Goal: Task Accomplishment & Management: Use online tool/utility

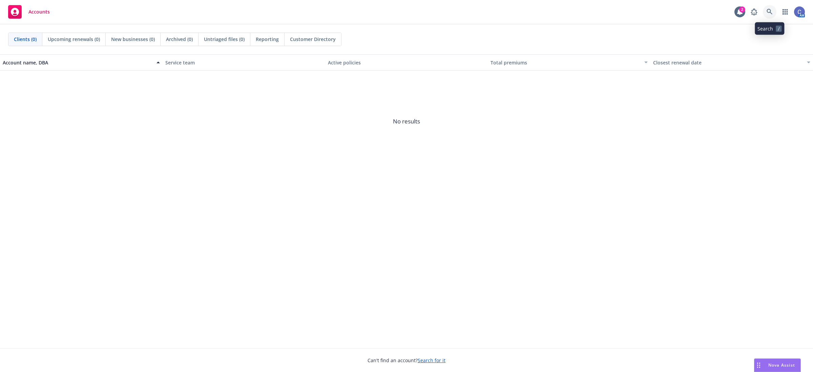
click at [768, 11] on icon at bounding box center [770, 12] width 6 height 6
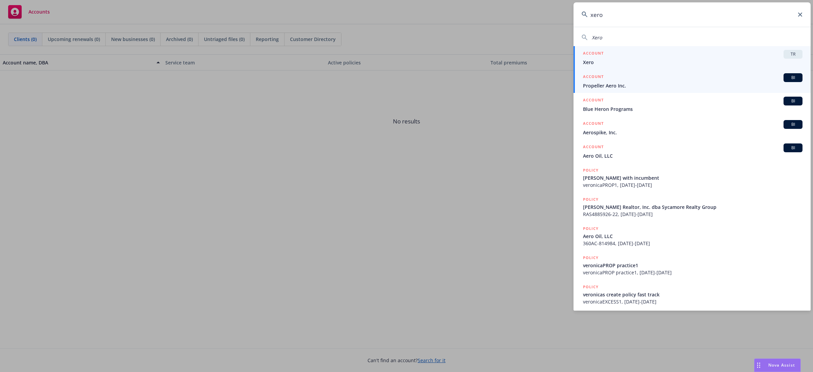
type input "xero"
click at [740, 59] on span "Xero" at bounding box center [693, 62] width 220 height 7
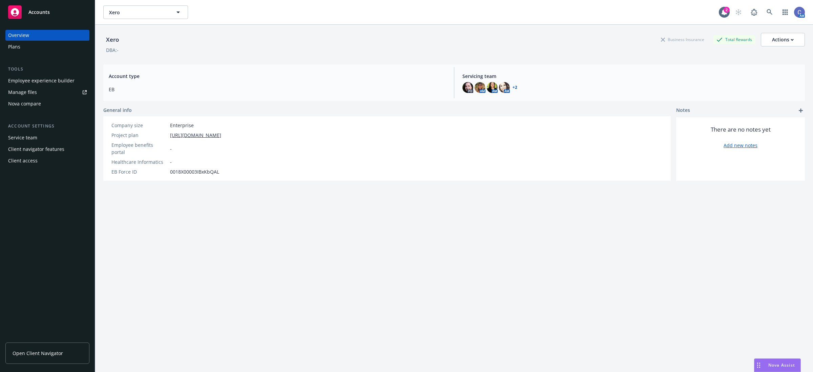
click at [21, 90] on div "Manage files" at bounding box center [22, 92] width 29 height 11
click at [24, 90] on div "Manage files" at bounding box center [22, 92] width 29 height 11
click at [23, 46] on div "Plans" at bounding box center [47, 46] width 79 height 11
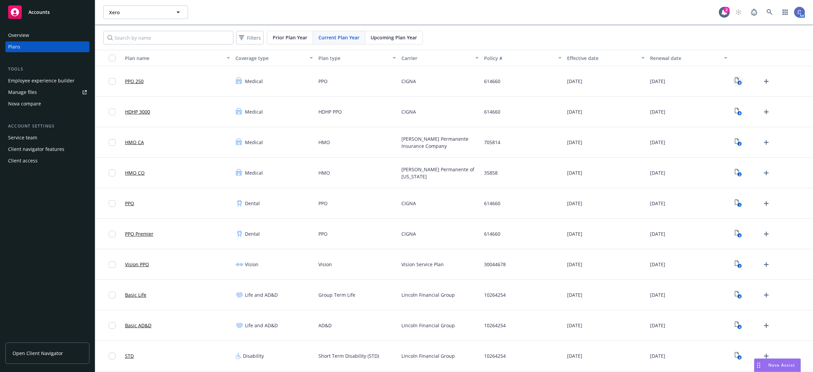
click at [737, 83] on rect "View Plan Documents" at bounding box center [739, 83] width 4 height 4
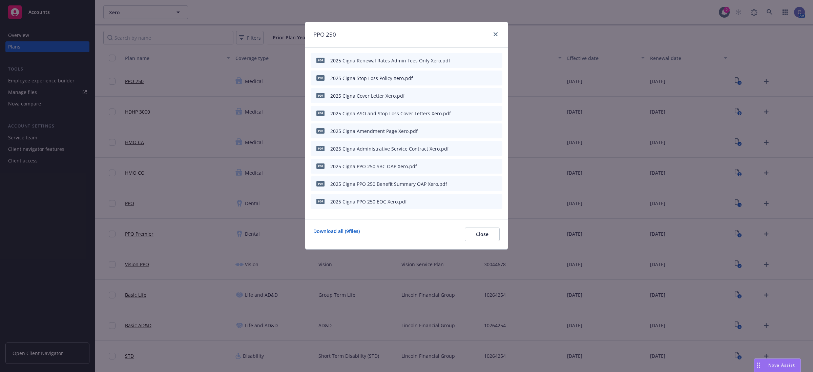
click at [485, 201] on icon "preview file" at bounding box center [485, 201] width 6 height 5
click at [468, 236] on button "Close" at bounding box center [482, 234] width 35 height 14
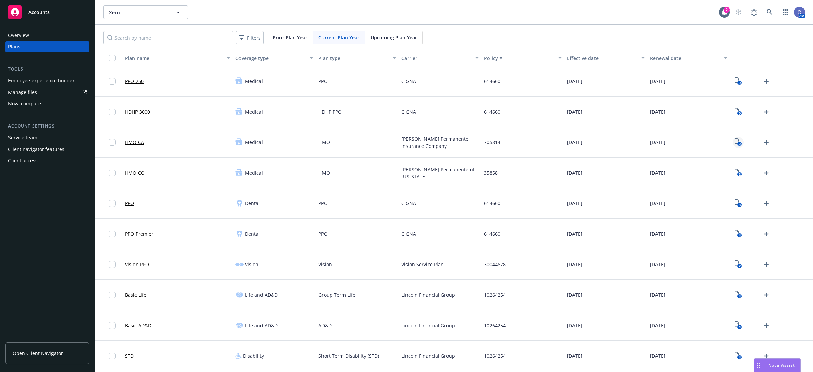
click at [735, 141] on icon "View Plan Documents" at bounding box center [737, 140] width 4 height 5
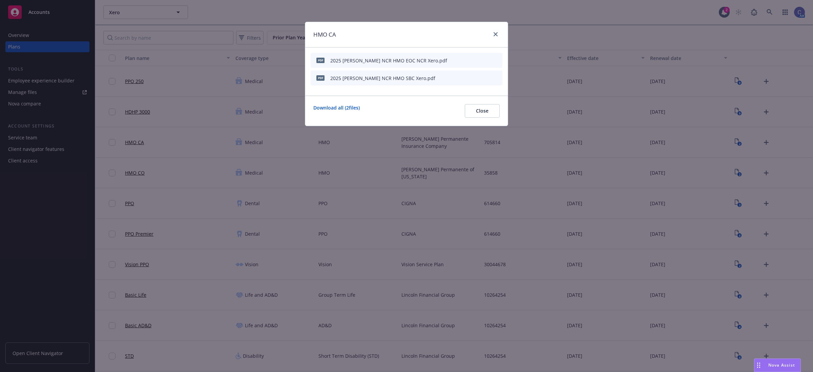
click at [485, 58] on icon "preview file" at bounding box center [485, 60] width 6 height 5
click at [488, 112] on span "Close" at bounding box center [482, 110] width 13 height 6
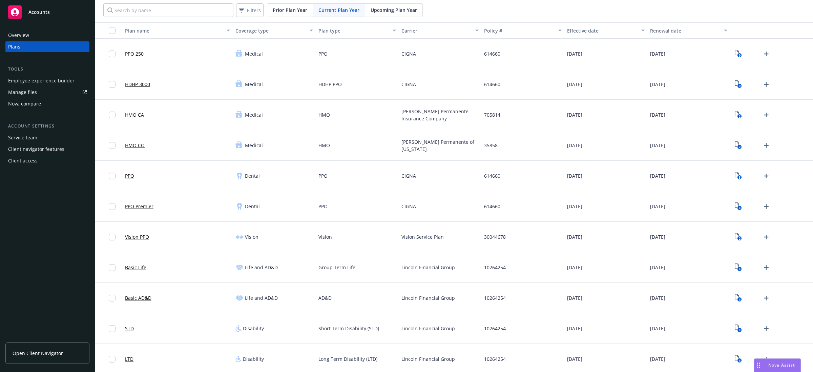
scroll to position [42, 0]
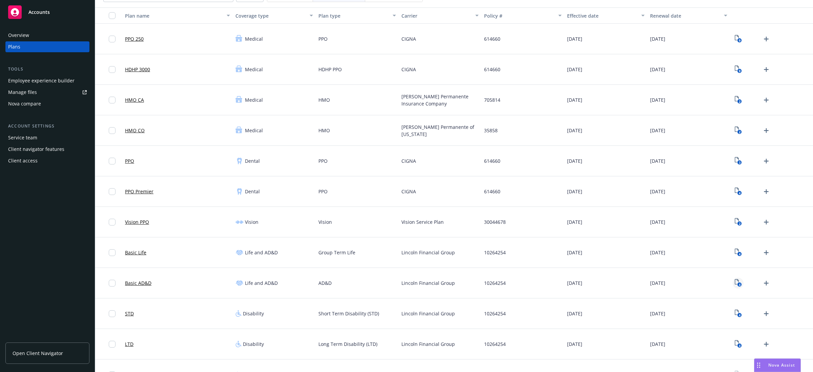
click at [739, 283] on text "4" at bounding box center [740, 284] width 2 height 4
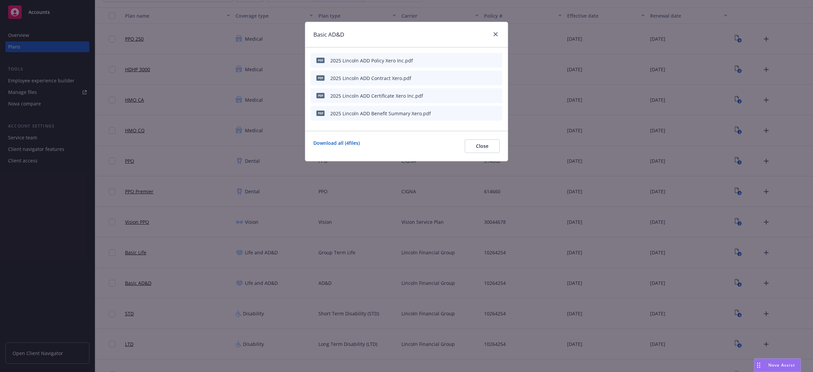
click at [487, 95] on icon "preview file" at bounding box center [485, 95] width 6 height 5
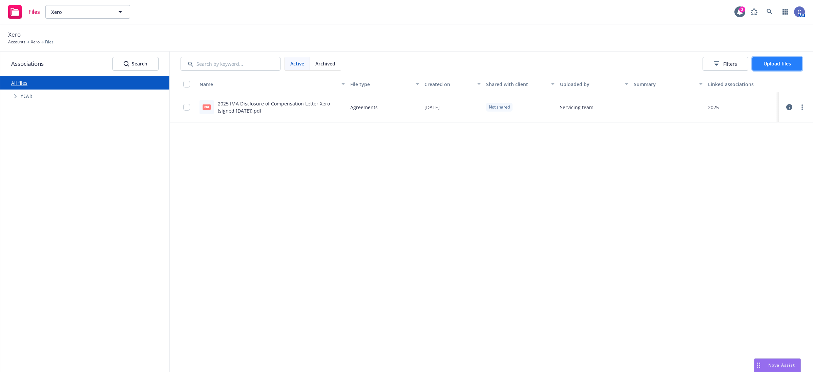
click at [790, 65] on span "Upload files" at bounding box center [777, 63] width 27 height 6
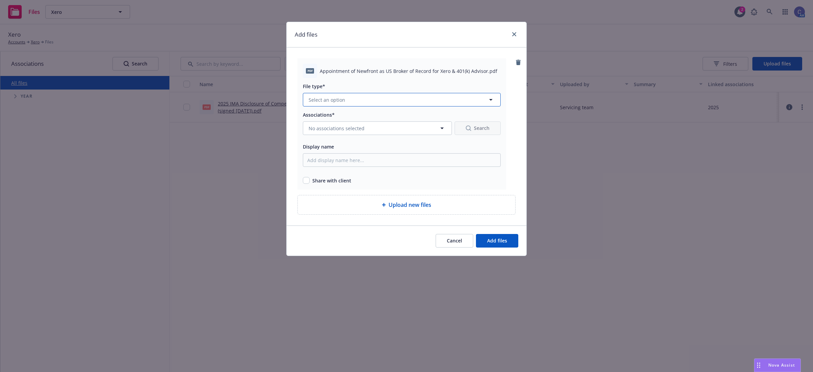
click at [348, 97] on button "Select an option" at bounding box center [402, 100] width 198 height 14
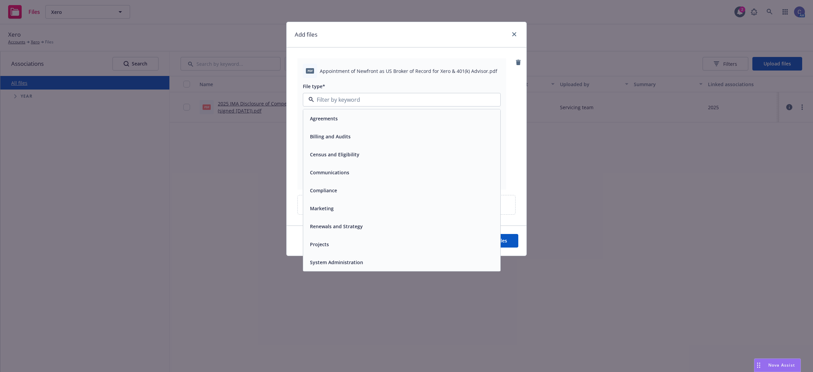
click at [339, 121] on div "Agreements" at bounding box center [323, 118] width 32 height 10
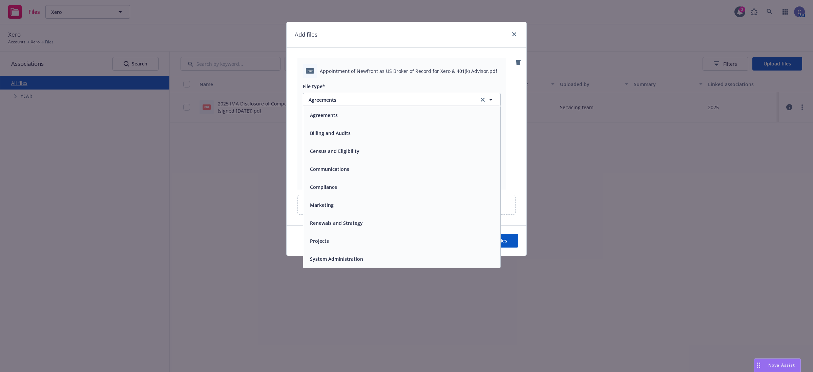
click at [339, 117] on div "Associations*" at bounding box center [402, 114] width 198 height 8
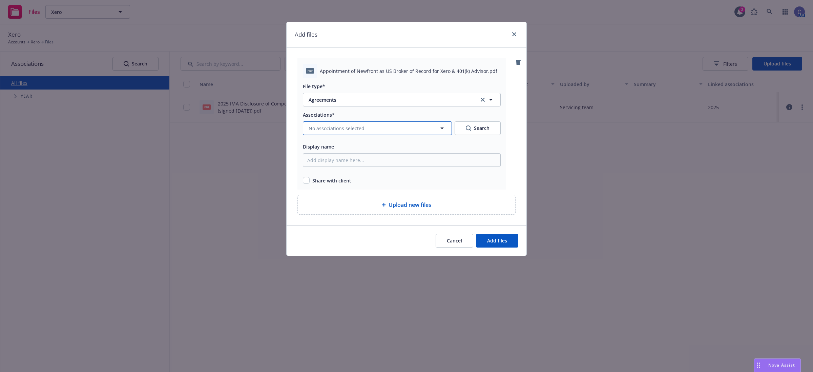
click at [336, 125] on span "No associations selected" at bounding box center [337, 128] width 56 height 7
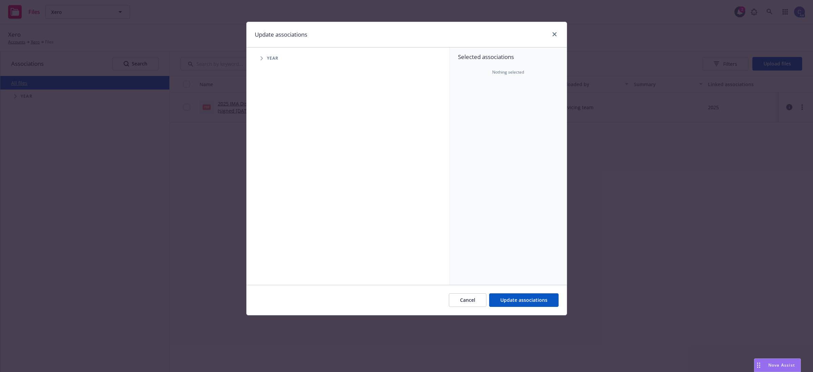
click at [266, 61] on span "Tree Example" at bounding box center [261, 58] width 11 height 11
click at [277, 151] on input "Tree Example" at bounding box center [278, 151] width 7 height 7
checkbox input "true"
click at [530, 302] on span "Update associations" at bounding box center [523, 299] width 47 height 6
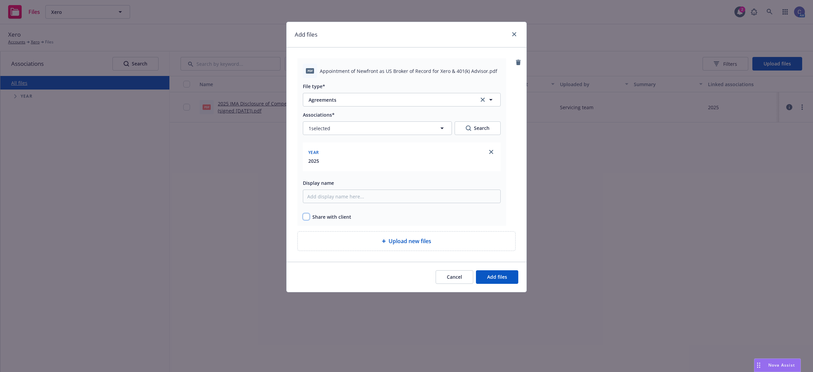
click at [308, 217] on input "checkbox" at bounding box center [306, 216] width 7 height 7
checkbox input "true"
click at [507, 279] on button "Add files" at bounding box center [497, 277] width 42 height 14
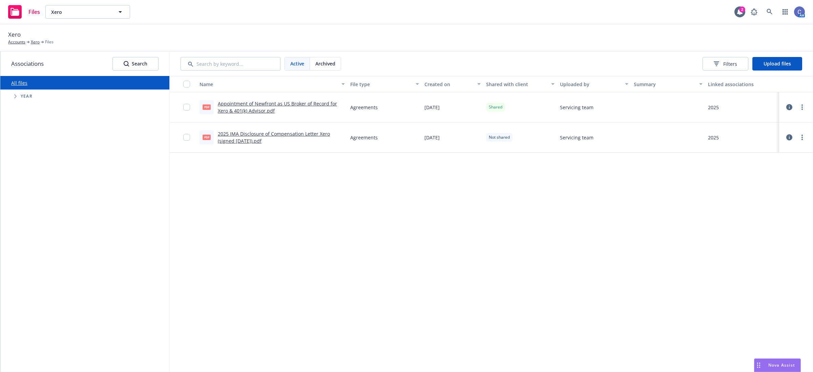
click at [261, 99] on div "pdf Appointment of Newfront as US Broker of Record for Xero & 401(k) Advisor.pdf" at bounding box center [272, 107] width 151 height 30
click at [258, 102] on link "Appointment of Newfront as US Broker of Record for Xero & 401(k) Advisor.pdf" at bounding box center [277, 107] width 119 height 14
click at [775, 63] on span "Upload files" at bounding box center [788, 63] width 27 height 6
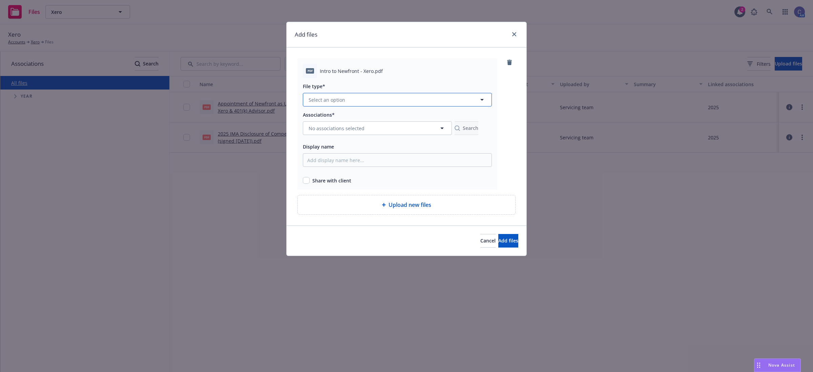
click at [342, 102] on span "Select an option" at bounding box center [327, 99] width 37 height 7
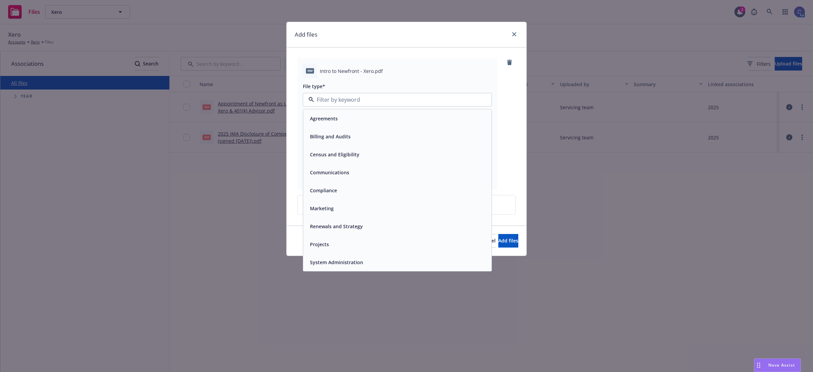
click at [340, 226] on span "Renewals and Strategy" at bounding box center [336, 226] width 53 height 7
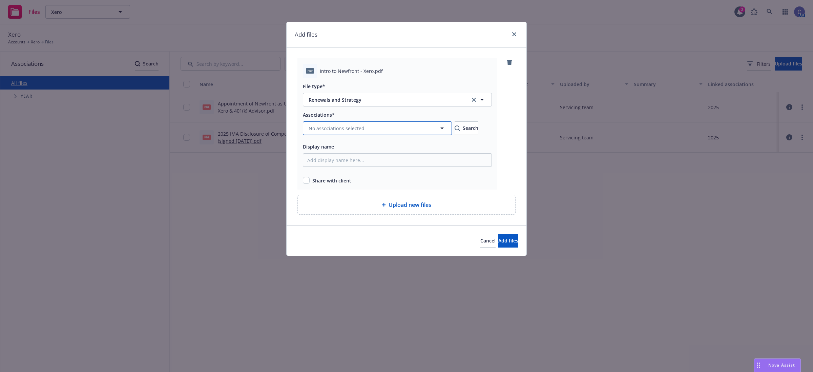
click at [330, 133] on button "No associations selected" at bounding box center [377, 128] width 149 height 14
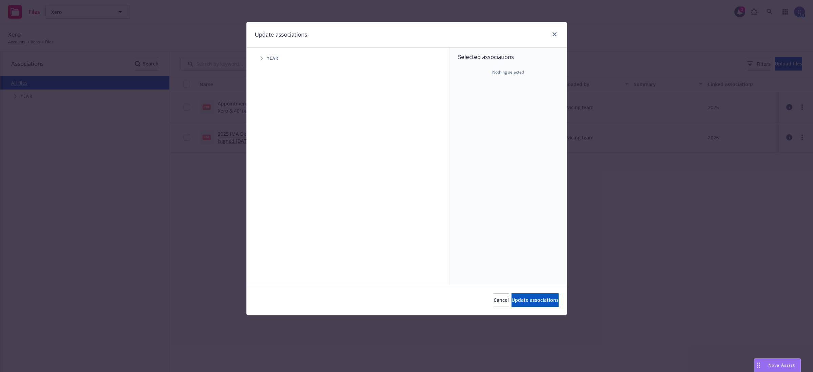
click at [256, 58] on span "Tree Example" at bounding box center [261, 58] width 11 height 11
click at [280, 146] on div "2025 Year" at bounding box center [285, 151] width 20 height 13
checkbox input "true"
click at [512, 305] on button "Update associations" at bounding box center [535, 300] width 47 height 14
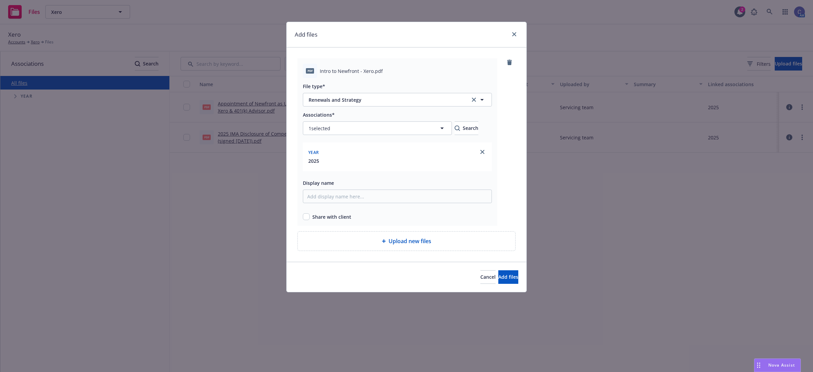
click at [312, 215] on div "Share with client" at bounding box center [397, 216] width 189 height 7
click at [309, 217] on input "checkbox" at bounding box center [306, 216] width 7 height 7
checkbox input "true"
click at [498, 279] on span "Add files" at bounding box center [508, 276] width 20 height 6
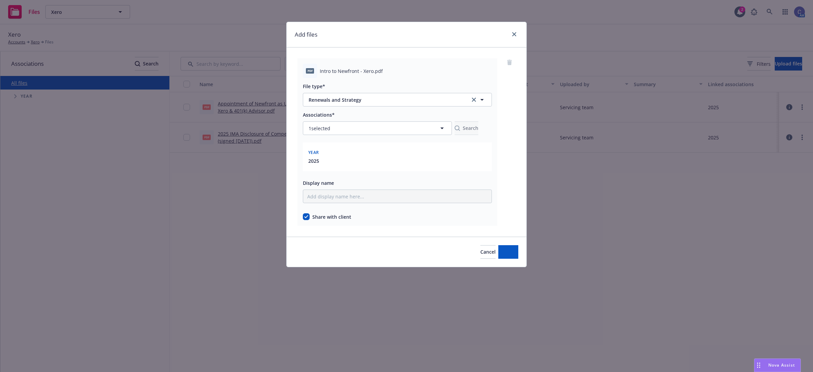
click at [494, 279] on div "Add files pdf Intro to Newfront - Xero.pdf File type* Renewals and Strategy Ren…" at bounding box center [406, 186] width 813 height 372
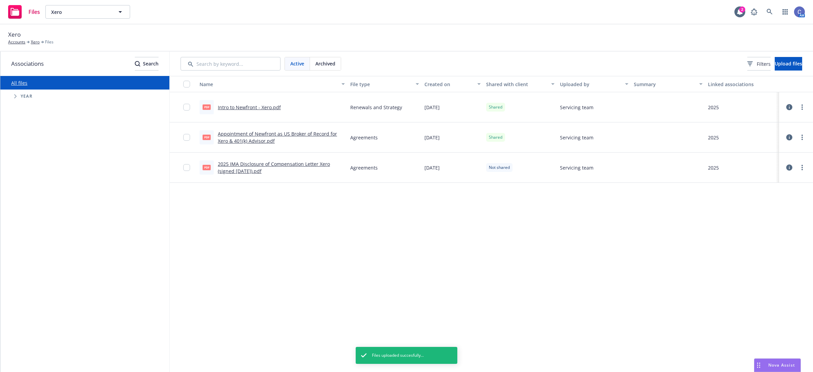
click at [247, 137] on div "Appointment of Newfront as US Broker of Record for Xero & 401(k) Advisor.pdf" at bounding box center [281, 137] width 127 height 14
click at [248, 132] on link "Appointment of Newfront as US Broker of Record for Xero & 401(k) Advisor.pdf" at bounding box center [277, 137] width 119 height 14
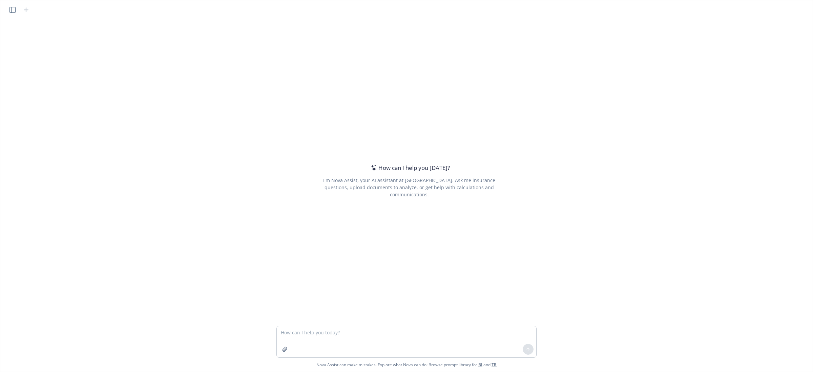
click at [331, 338] on textarea at bounding box center [407, 341] width 260 height 31
type textarea "i"
type textarea "are domestic partners covered under [PERSON_NAME]"
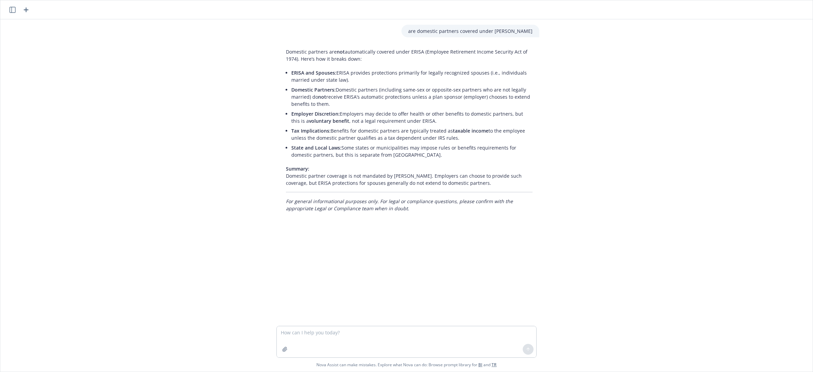
click at [409, 326] on div at bounding box center [406, 342] width 260 height 32
drag, startPoint x: 382, startPoint y: 328, endPoint x: 378, endPoint y: 333, distance: 6.7
click at [379, 331] on div "are domestic partners covered under erisa Domestic partners are not automatical…" at bounding box center [406, 195] width 812 height 352
click at [378, 333] on textarea at bounding box center [407, 341] width 260 height 31
type textarea "what plans are eligible under cobra"
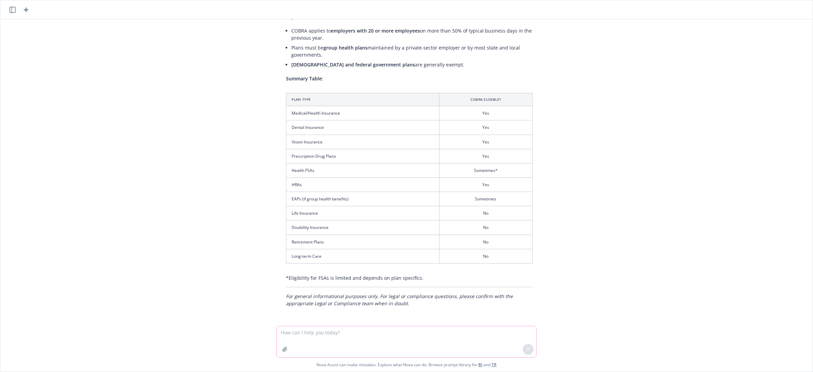
scroll to position [424, 0]
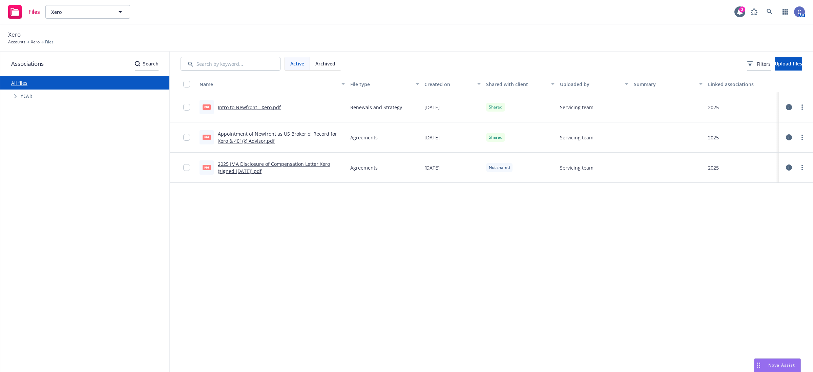
click at [20, 177] on div "All files Accessibility guide for tree Tree Example. Navigate the tree with the…" at bounding box center [84, 224] width 169 height 296
drag, startPoint x: 330, startPoint y: 218, endPoint x: 339, endPoint y: 215, distance: 9.5
click at [332, 218] on div "Name File type Created on Shared with client Uploaded by Summary Linked associa…" at bounding box center [491, 224] width 643 height 296
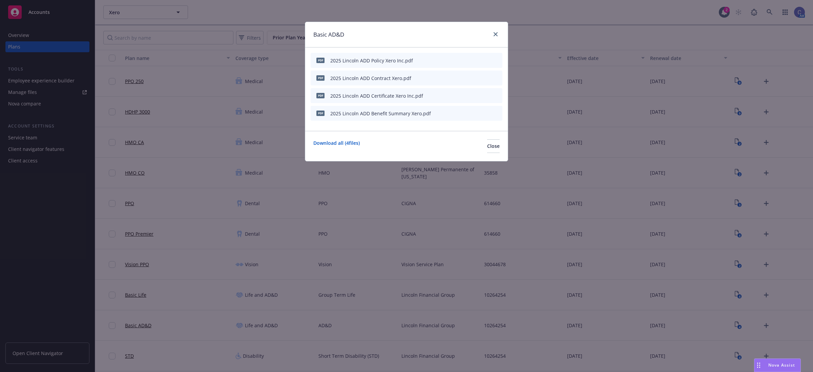
scroll to position [42, 0]
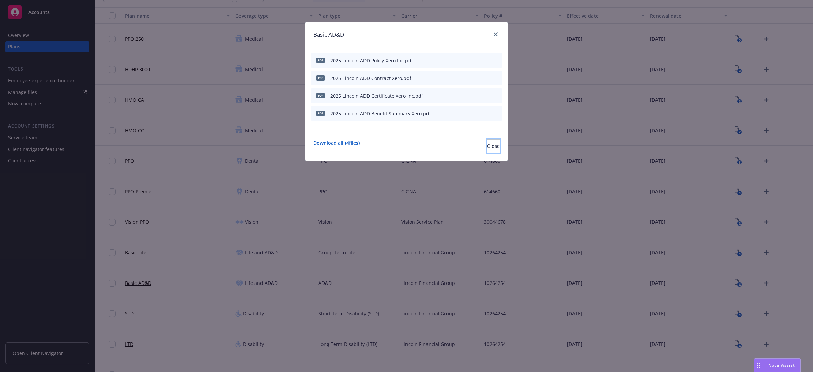
click at [487, 150] on button "Close" at bounding box center [493, 146] width 13 height 14
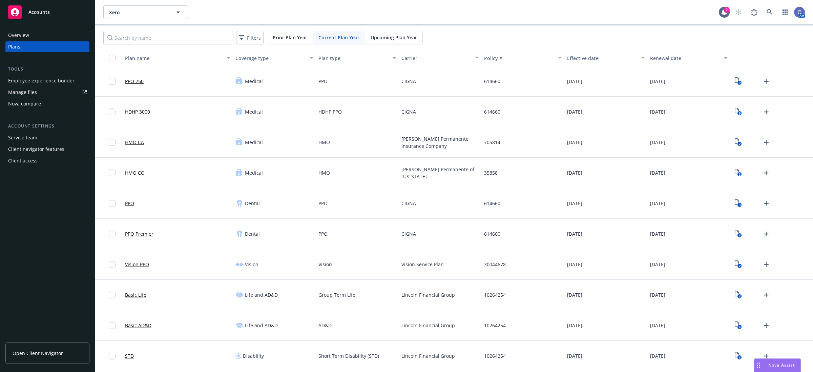
click at [32, 90] on div "Manage files" at bounding box center [22, 92] width 29 height 11
click at [134, 11] on span "Xero" at bounding box center [138, 12] width 59 height 7
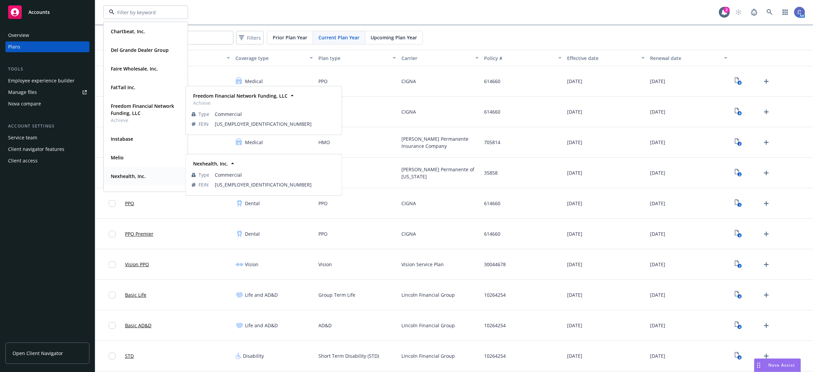
click at [129, 177] on strong "Nexhealth, Inc." at bounding box center [128, 176] width 35 height 6
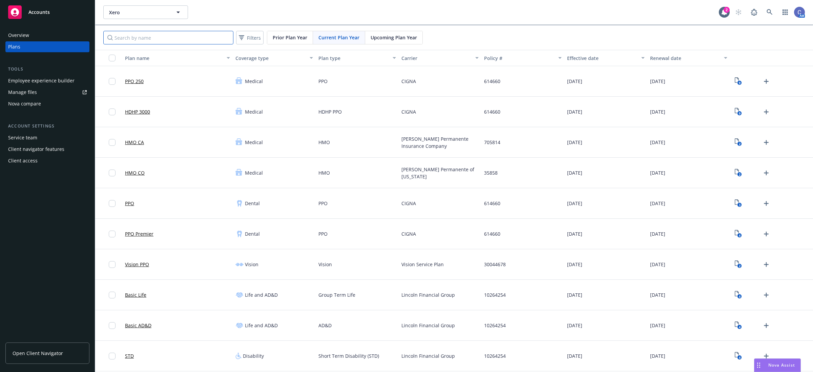
click at [199, 40] on input "Search by name" at bounding box center [168, 38] width 130 height 14
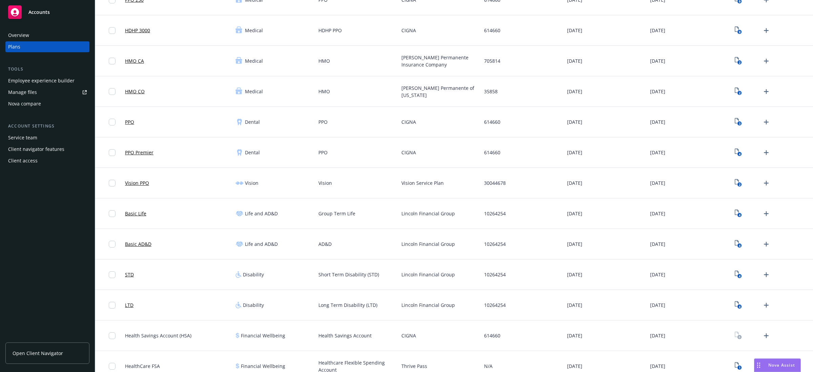
scroll to position [85, 0]
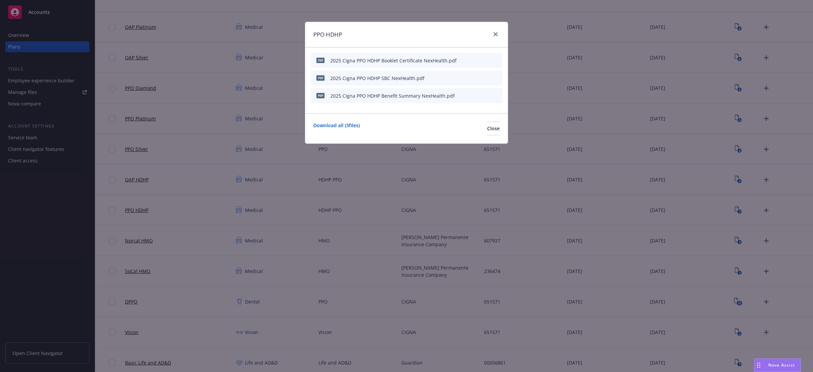
click at [486, 58] on icon "preview file" at bounding box center [485, 60] width 6 height 5
click at [487, 125] on span "Close" at bounding box center [493, 128] width 13 height 6
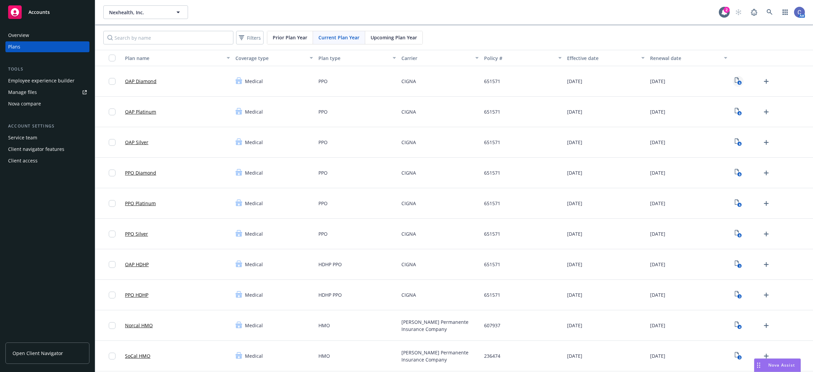
click at [735, 80] on icon "6" at bounding box center [738, 81] width 7 height 8
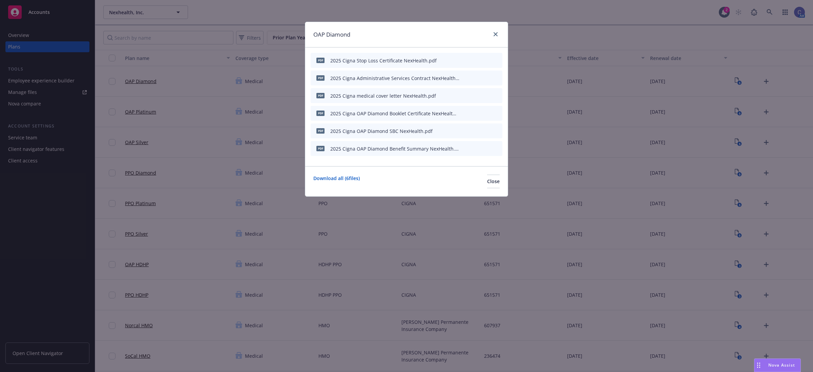
click at [483, 114] on icon "preview file" at bounding box center [485, 112] width 6 height 5
click at [492, 183] on button "Close" at bounding box center [493, 181] width 13 height 14
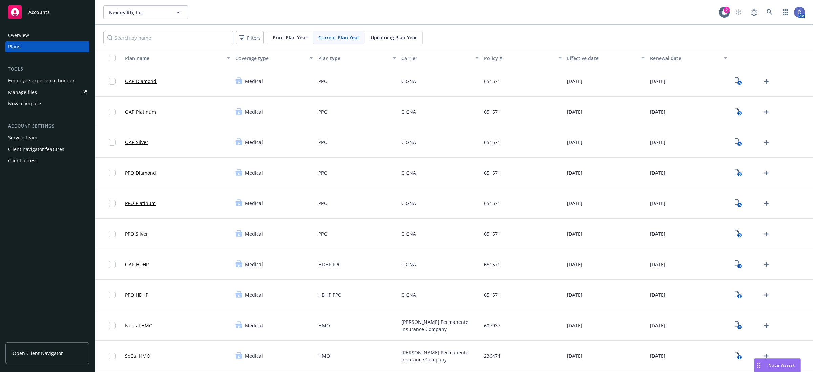
click at [48, 81] on div "Employee experience builder" at bounding box center [41, 80] width 66 height 11
click at [150, 13] on span "Nexhealth, Inc." at bounding box center [138, 12] width 59 height 7
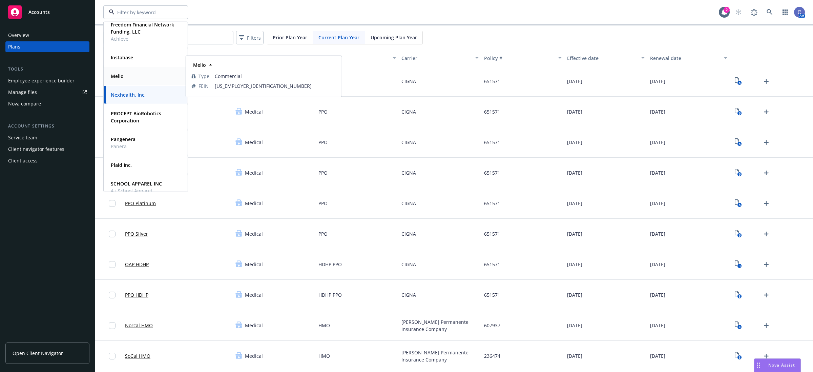
scroll to position [85, 0]
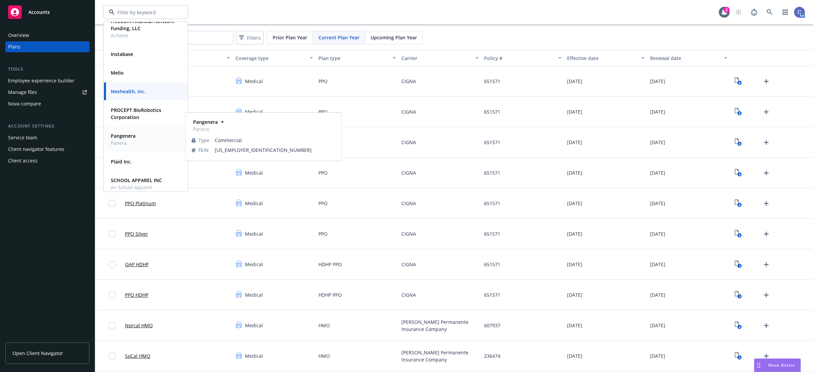
click at [134, 139] on span "Panera" at bounding box center [123, 142] width 25 height 7
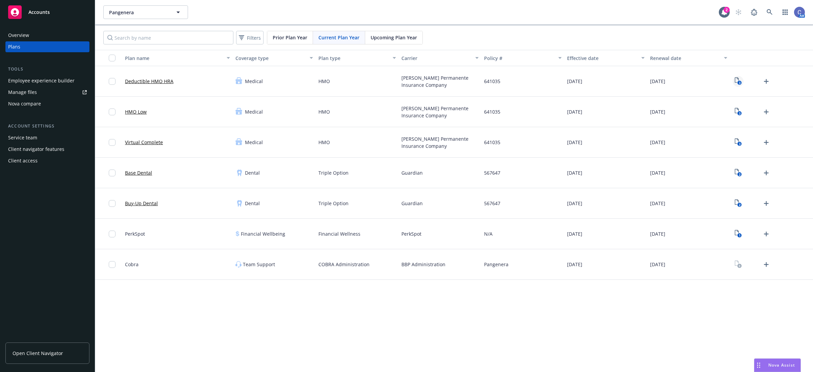
click at [738, 82] on rect "View Plan Documents" at bounding box center [739, 83] width 4 height 4
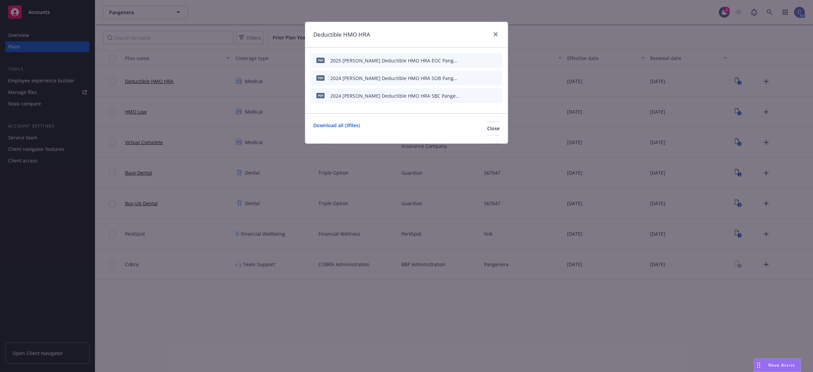
click at [485, 75] on icon "preview file" at bounding box center [485, 77] width 6 height 5
click at [487, 124] on button "Close" at bounding box center [493, 129] width 13 height 14
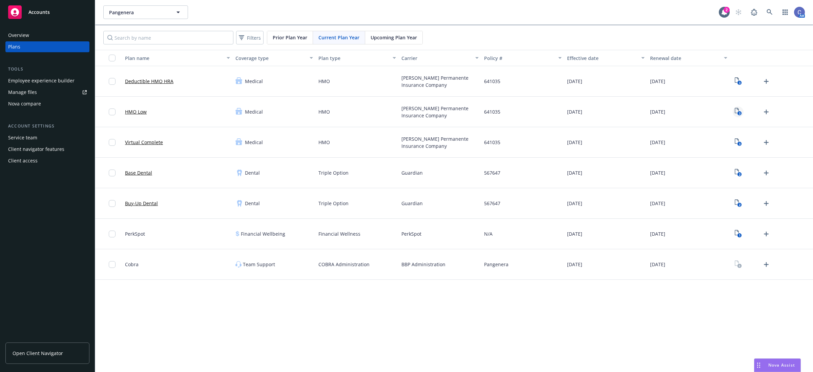
click at [739, 112] on text "3" at bounding box center [740, 113] width 2 height 4
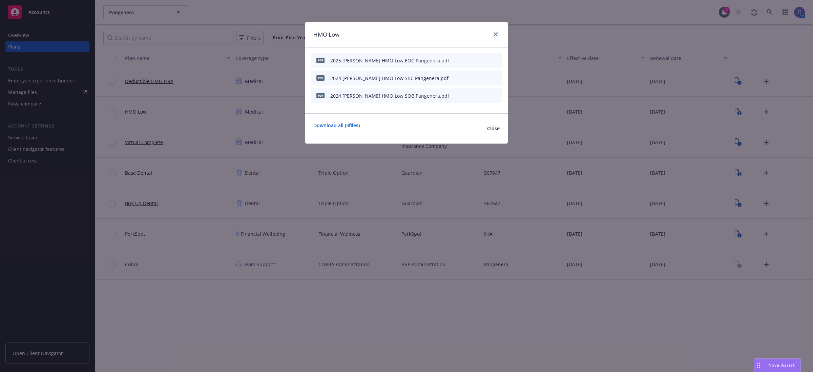
click at [474, 77] on icon "download file" at bounding box center [474, 77] width 4 height 4
click at [485, 77] on icon "preview file" at bounding box center [485, 77] width 6 height 5
click at [487, 127] on span "Close" at bounding box center [493, 128] width 13 height 6
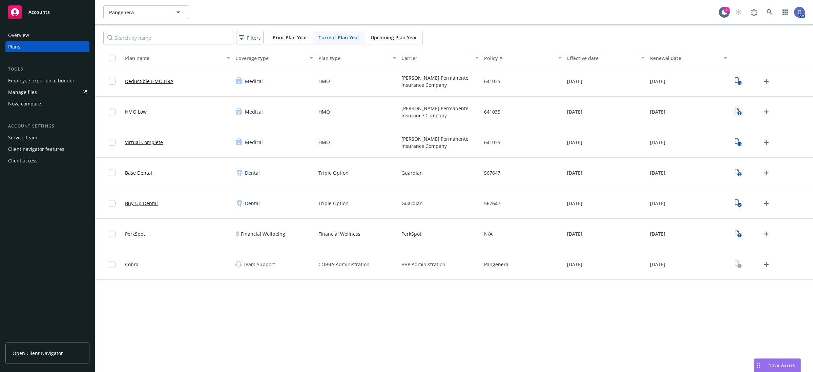
click at [737, 113] on icon "View Plan Documents" at bounding box center [737, 110] width 4 height 5
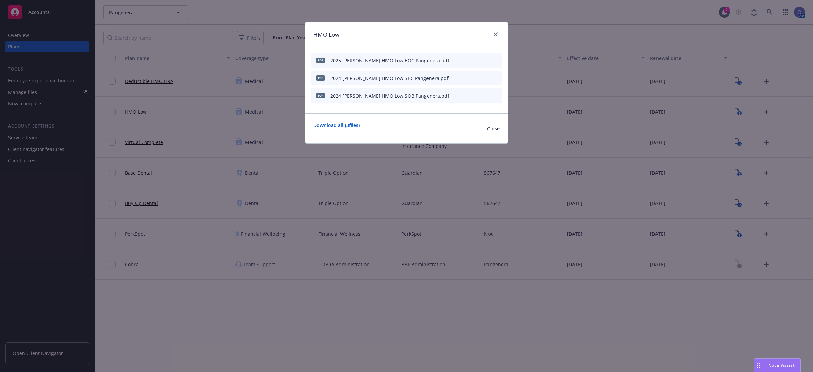
click at [484, 77] on icon "preview file" at bounding box center [485, 77] width 6 height 5
click at [485, 97] on icon "preview file" at bounding box center [485, 95] width 6 height 5
click at [487, 125] on button "Close" at bounding box center [493, 129] width 13 height 14
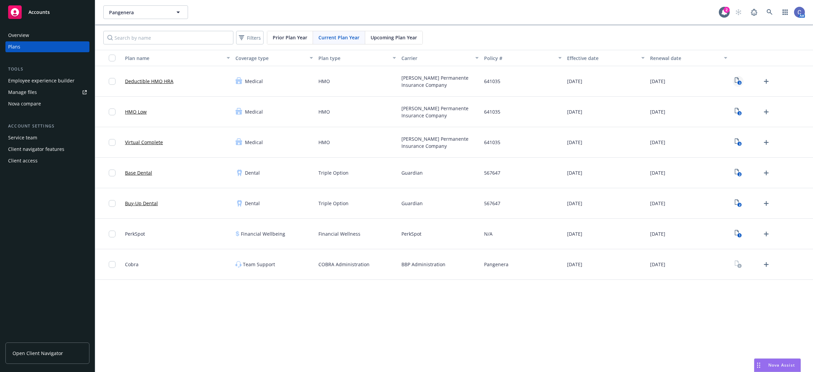
click at [739, 81] on text "3" at bounding box center [740, 83] width 2 height 4
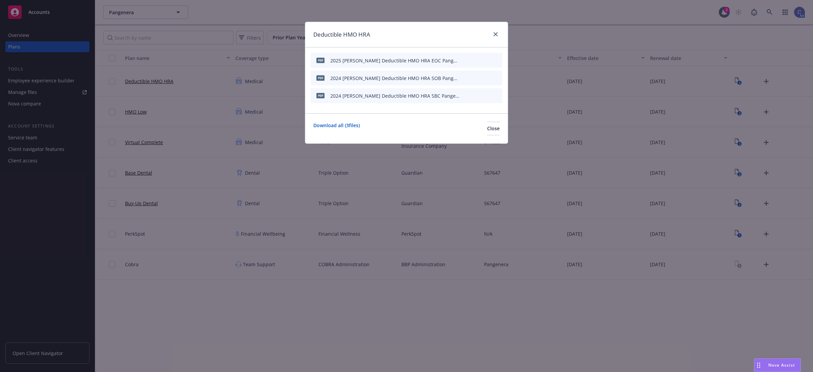
click at [484, 77] on icon "preview file" at bounding box center [485, 77] width 6 height 5
click at [487, 125] on button "Close" at bounding box center [493, 129] width 13 height 14
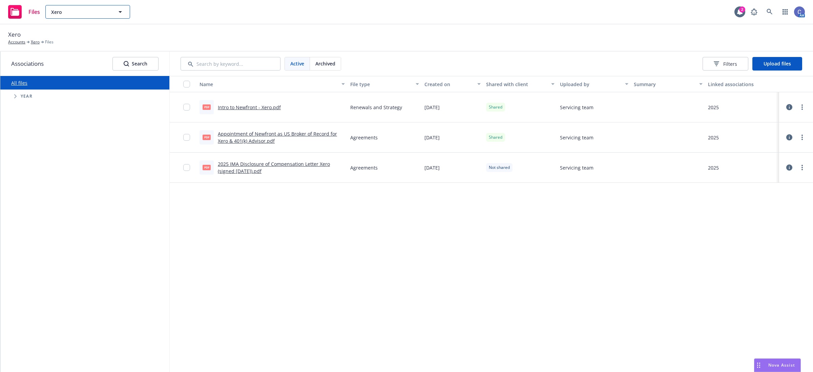
click at [63, 12] on span "Xero" at bounding box center [80, 11] width 59 height 7
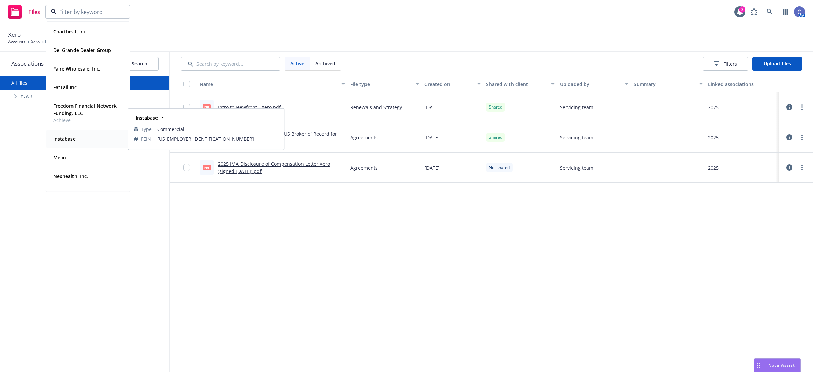
scroll to position [42, 0]
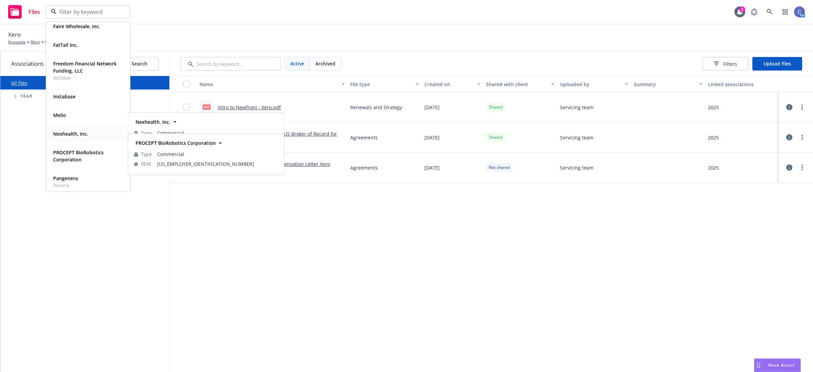
click at [69, 134] on strong "Nexhealth, Inc." at bounding box center [70, 133] width 35 height 6
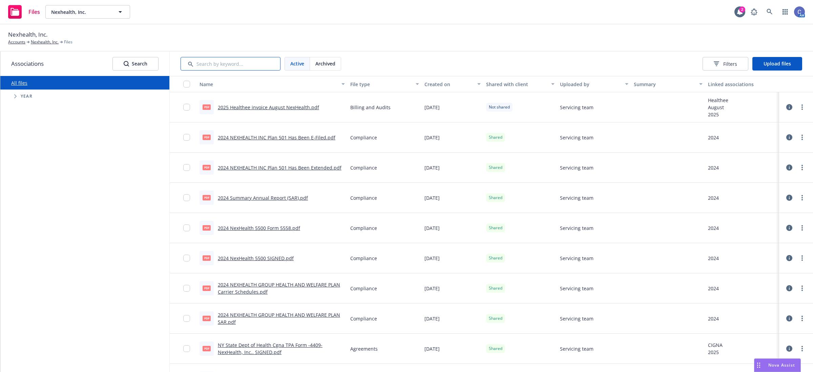
click at [230, 65] on input "Search by keyword..." at bounding box center [231, 64] width 100 height 14
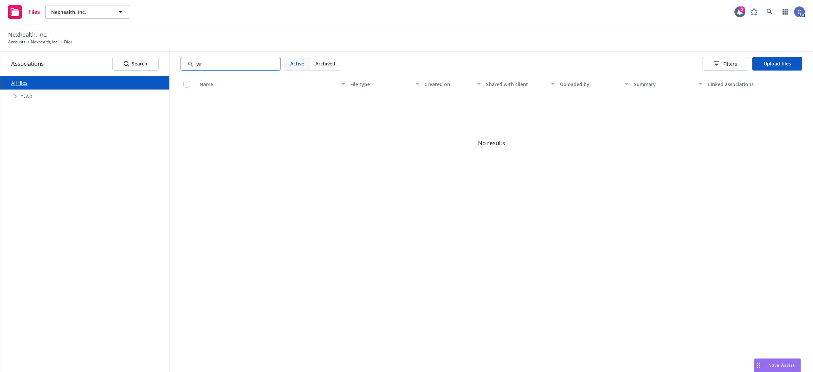
type input "w"
type input "s"
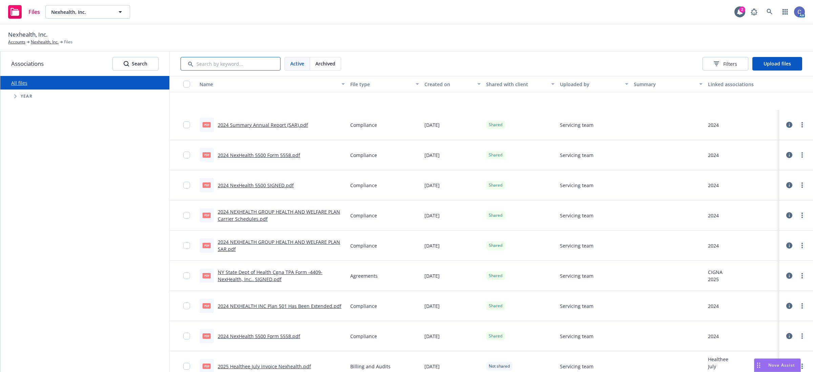
scroll to position [127, 0]
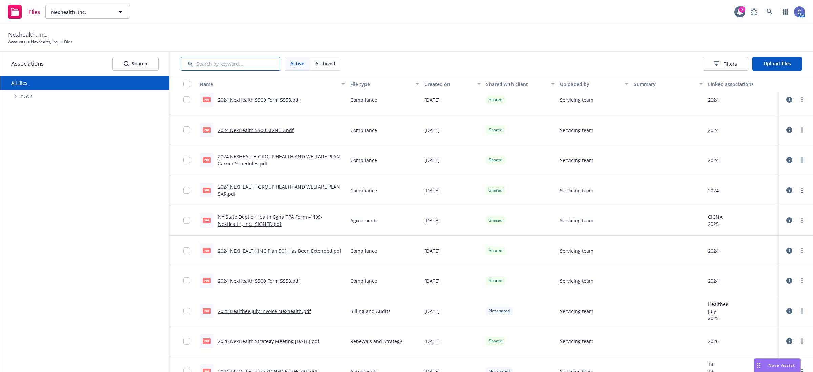
click at [239, 65] on input "Search by keyword..." at bounding box center [231, 64] width 100 height 14
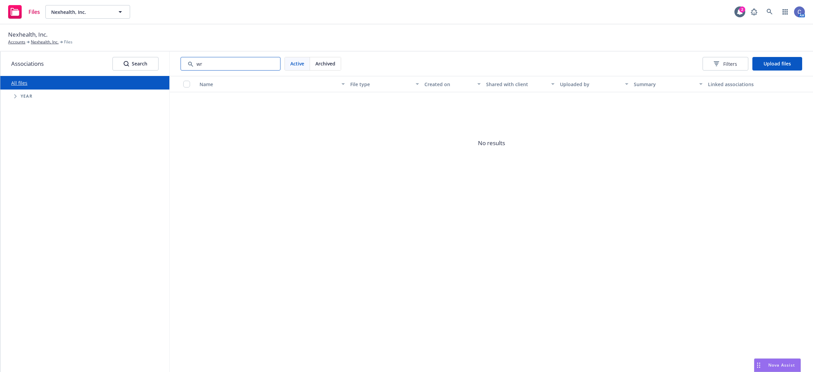
type input "w"
type input "s"
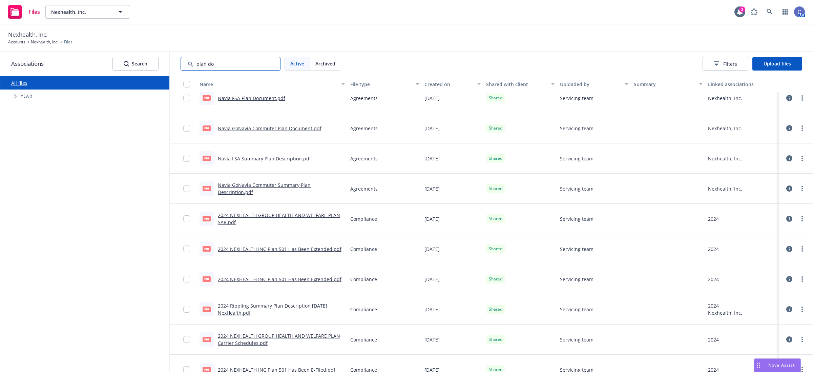
scroll to position [0, 0]
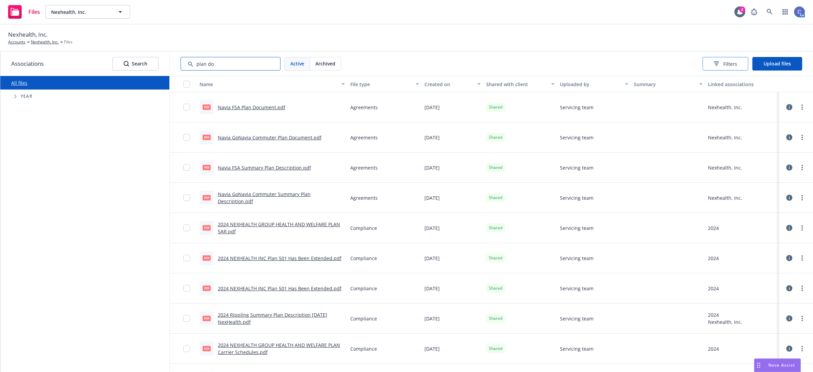
type input "plan do"
click at [729, 63] on span "Filters" at bounding box center [730, 63] width 14 height 7
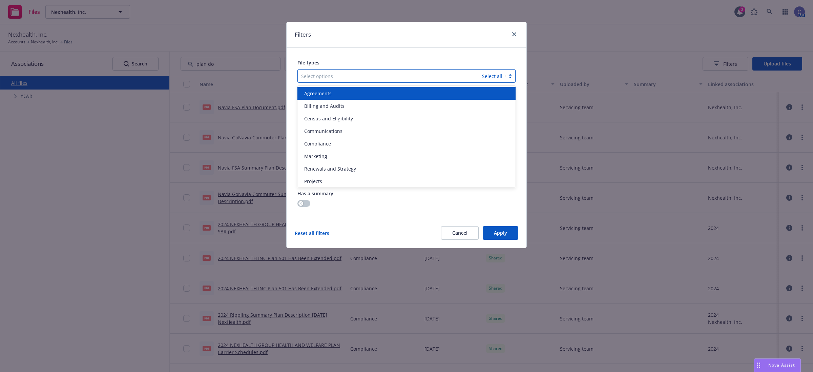
click at [408, 75] on div at bounding box center [390, 76] width 178 height 8
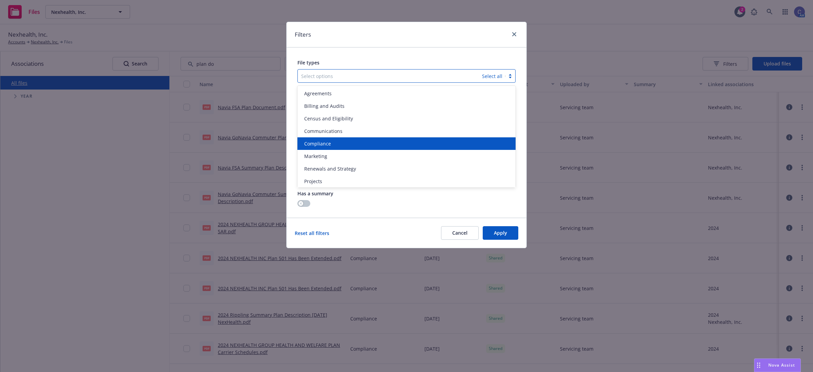
click at [331, 143] on div "Compliance" at bounding box center [407, 143] width 210 height 7
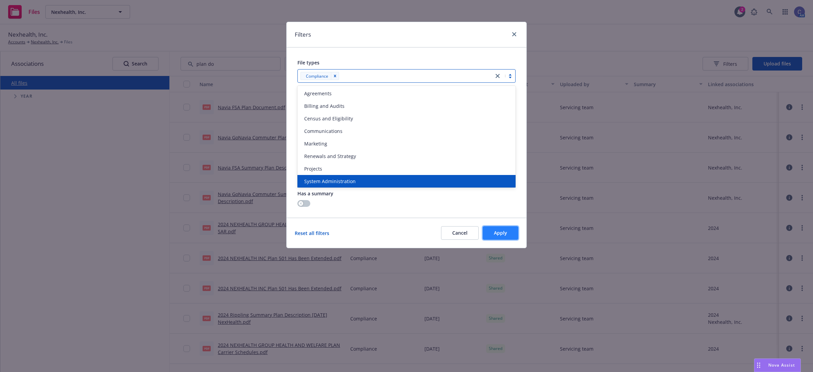
click at [513, 231] on button "Apply" at bounding box center [501, 233] width 36 height 14
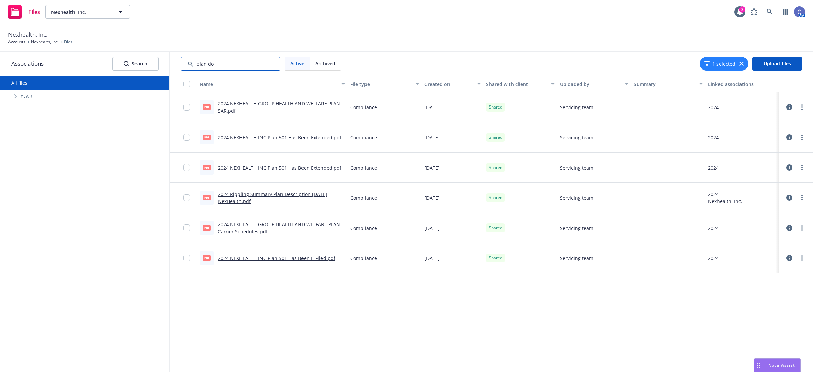
drag, startPoint x: 256, startPoint y: 66, endPoint x: 142, endPoint y: 51, distance: 114.8
click at [142, 51] on div "Associations Search All files Accessibility guide for tree Tree Example. Naviga…" at bounding box center [406, 211] width 813 height 320
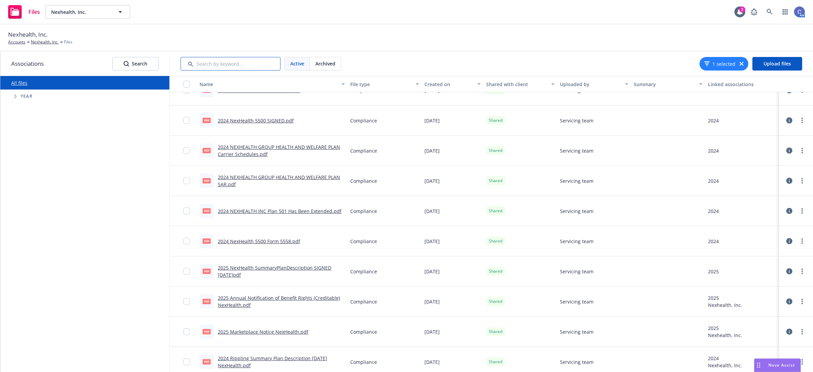
scroll to position [112, 0]
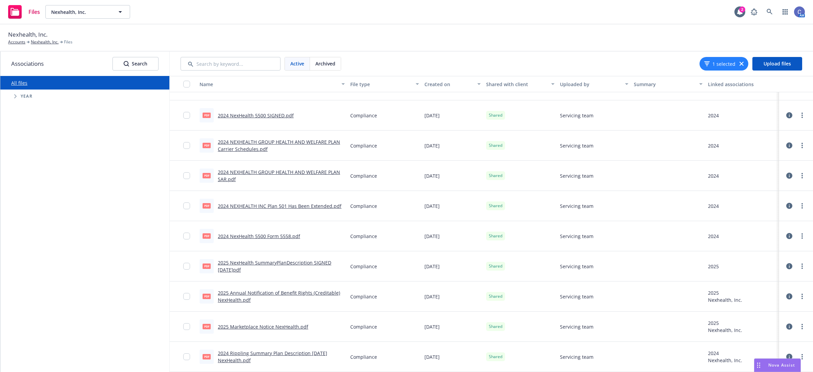
click at [261, 352] on link "2024 Rippling Summary Plan Description [DATE] NexHealth.pdf" at bounding box center [272, 357] width 109 height 14
click at [65, 9] on span "Nexhealth, Inc." at bounding box center [80, 11] width 59 height 7
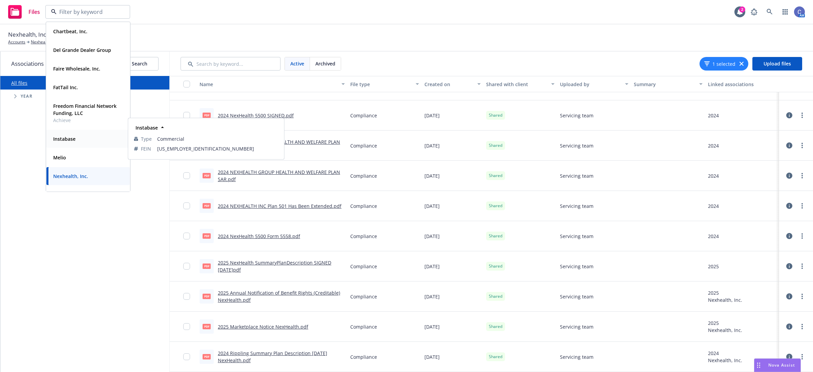
click at [66, 138] on strong "Instabase" at bounding box center [64, 139] width 22 height 6
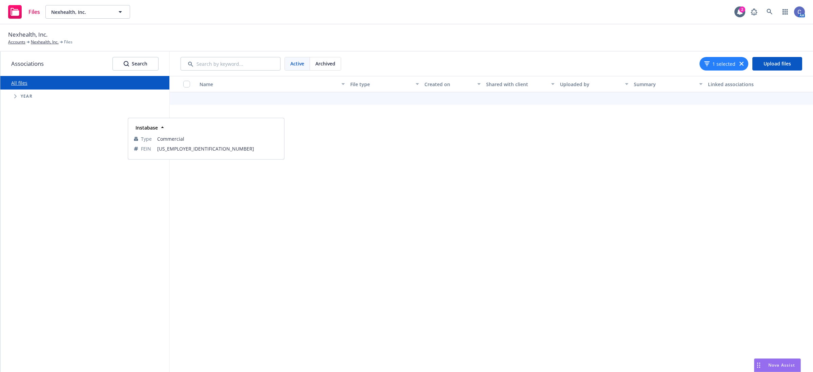
scroll to position [108, 0]
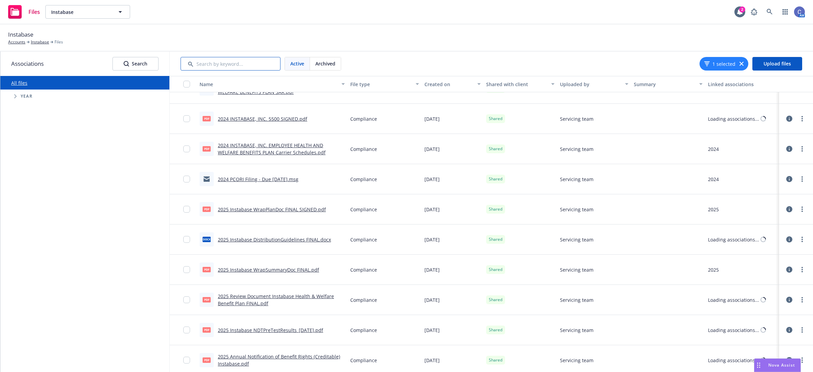
click at [249, 65] on input "Search by keyword..." at bounding box center [231, 64] width 100 height 14
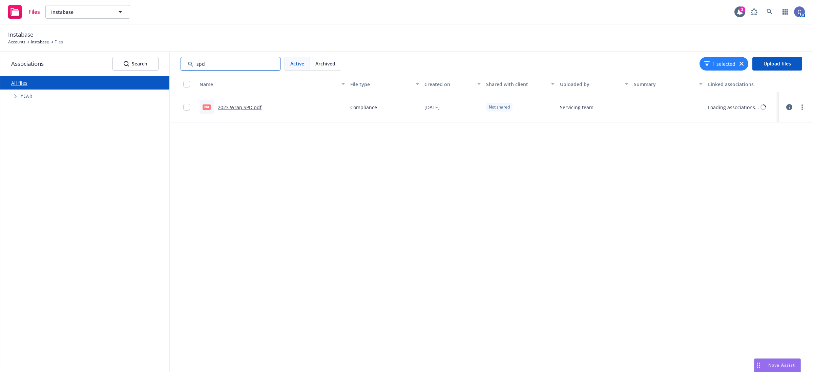
scroll to position [0, 0]
type input "spd"
click at [248, 106] on link "2023 Wrap SPD.pdf" at bounding box center [240, 107] width 44 height 6
click at [98, 9] on span "Instabase" at bounding box center [80, 11] width 59 height 7
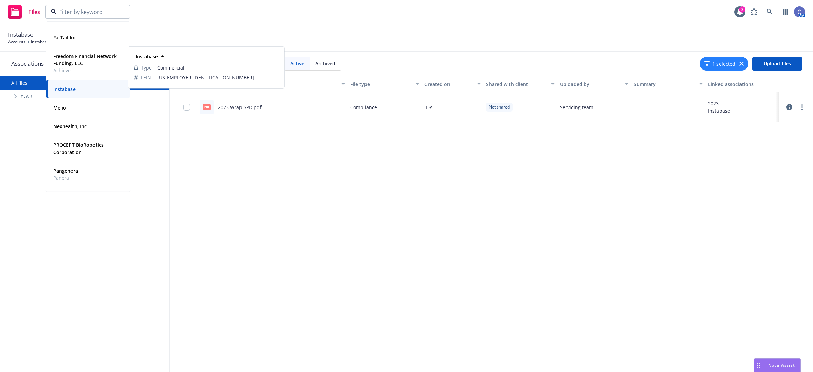
scroll to position [85, 0]
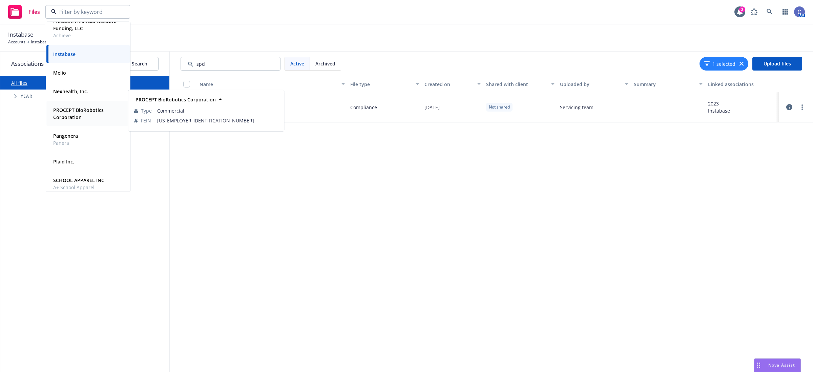
click at [75, 112] on strong "PROCEPT BioRobotics Corporation" at bounding box center [78, 114] width 50 height 14
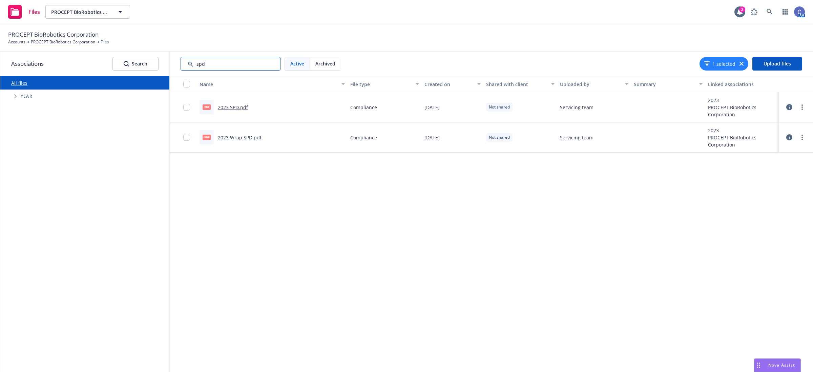
click at [257, 63] on input "Search by keyword..." at bounding box center [231, 64] width 100 height 14
drag, startPoint x: 257, startPoint y: 63, endPoint x: 72, endPoint y: 55, distance: 185.5
click at [72, 55] on div "Associations Search All files Accessibility guide for tree Tree Example. Naviga…" at bounding box center [406, 211] width 813 height 320
type input "wrap"
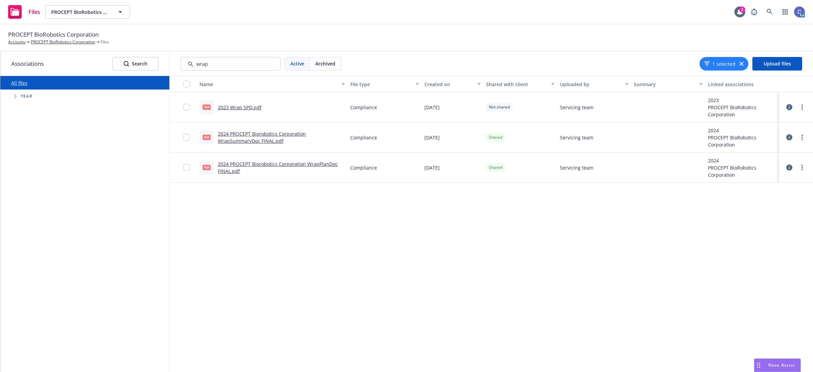
click at [253, 134] on link "2024 PROCEPT Biorobotics Corporation WrapSummaryDoc FINAL.pdf" at bounding box center [262, 137] width 88 height 14
click at [130, 13] on button "PROCEPT BioRobotics Corporation" at bounding box center [87, 12] width 85 height 14
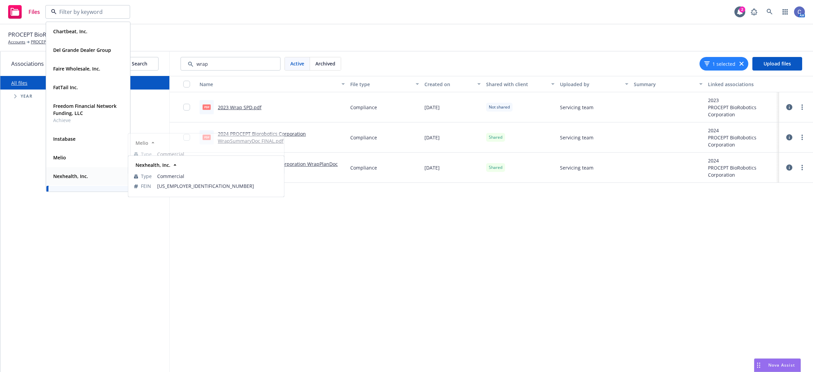
click at [70, 173] on strong "Nexhealth, Inc." at bounding box center [70, 176] width 35 height 6
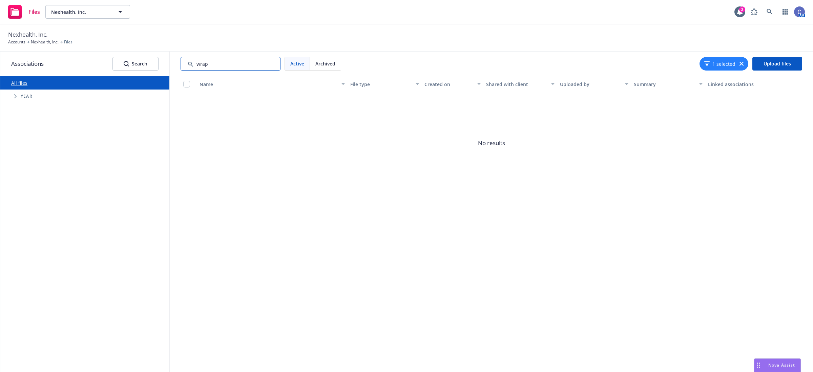
click at [224, 60] on input "Search by keyword..." at bounding box center [231, 64] width 100 height 14
click at [224, 62] on input "Search by keyword..." at bounding box center [231, 64] width 100 height 14
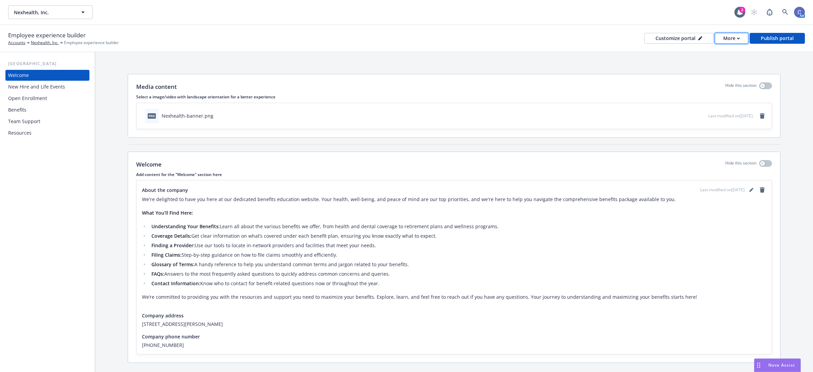
click at [721, 36] on button "More" at bounding box center [732, 38] width 34 height 11
click at [715, 68] on link "Copy portal link" at bounding box center [718, 67] width 62 height 14
